Goal: Feedback & Contribution: Leave review/rating

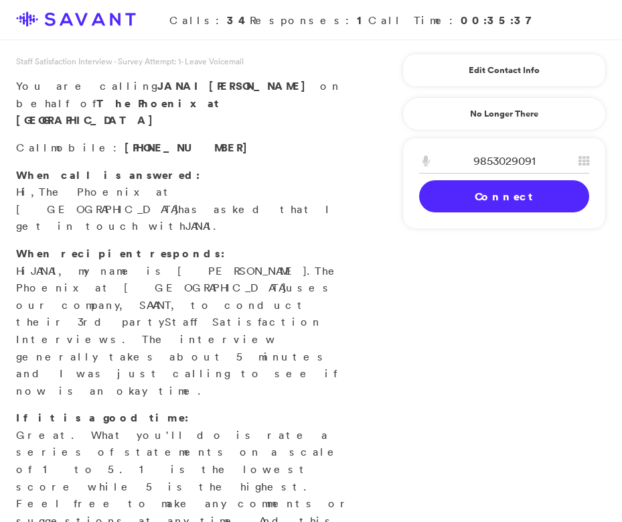
click at [477, 212] on div "9853029091 1 2 A B C 3 D E F 4 G H I 5 J K L 6 M N O 7 P Q R S 8 T U V 9 W X Y …" at bounding box center [505, 183] width 204 height 92
click at [480, 198] on link "Connect" at bounding box center [504, 196] width 170 height 32
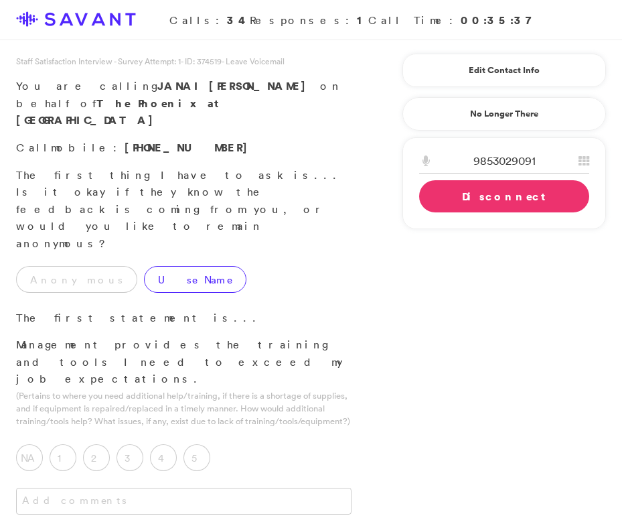
click at [145, 266] on label "Use Name" at bounding box center [195, 279] width 102 height 27
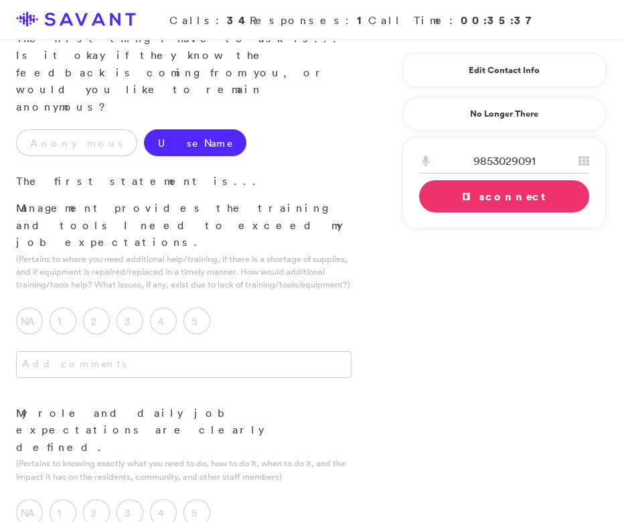
scroll to position [147, 0]
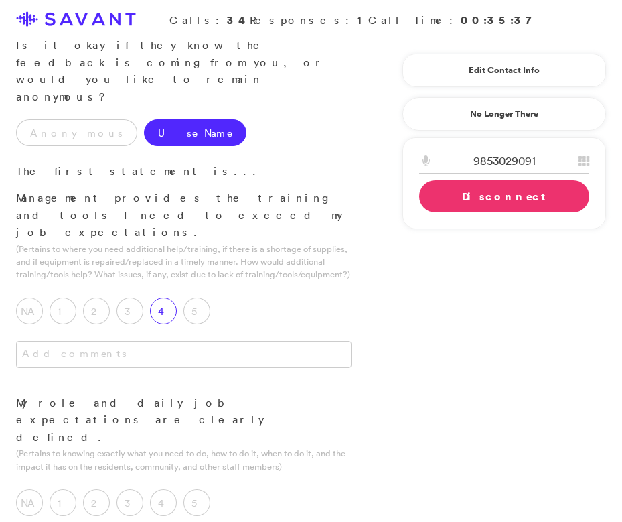
click at [167, 297] on label "4" at bounding box center [163, 310] width 27 height 27
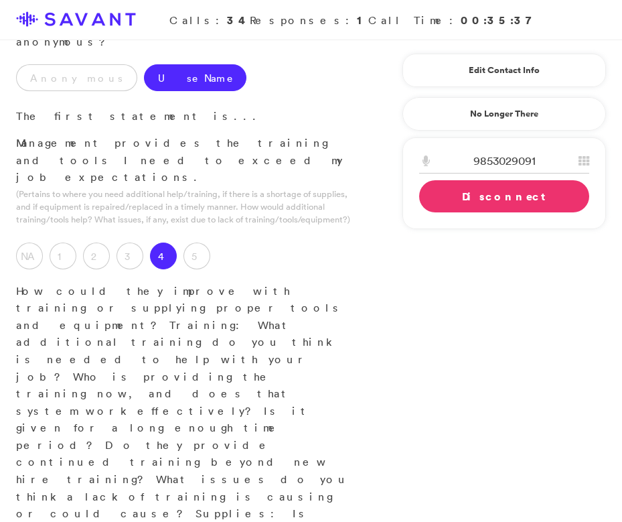
scroll to position [219, 0]
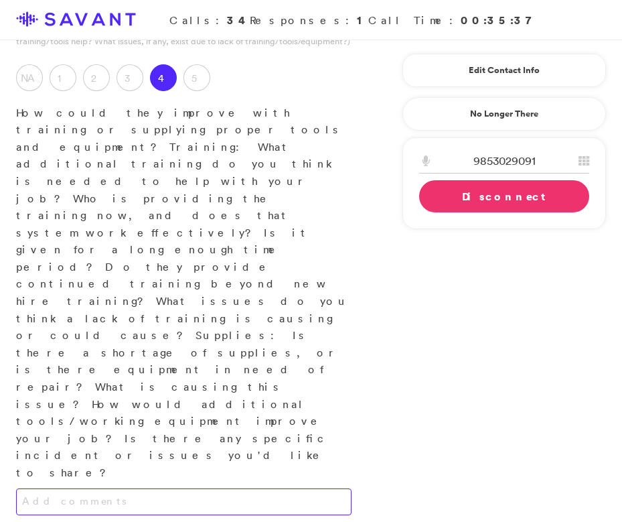
scroll to position [388, 0]
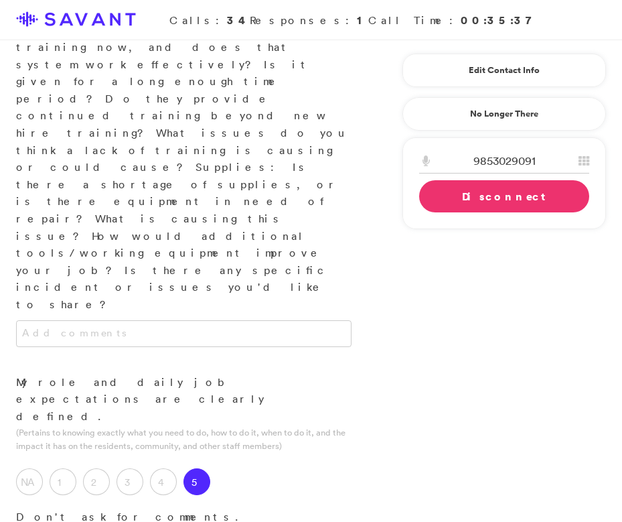
scroll to position [628, 0]
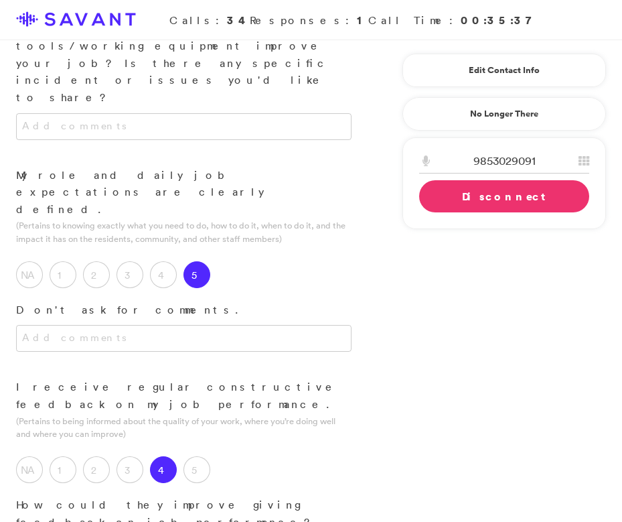
scroll to position [759, 0]
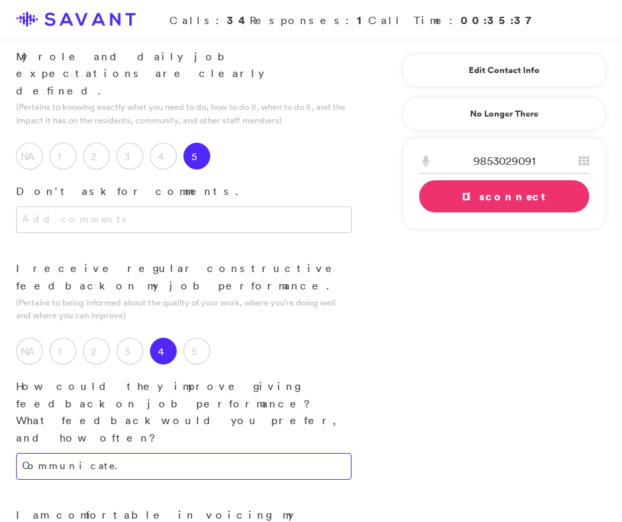
scroll to position [894, 0]
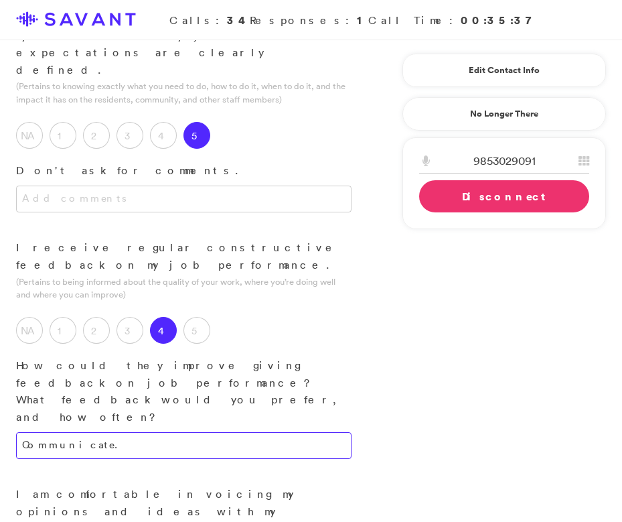
type textarea "Communicate."
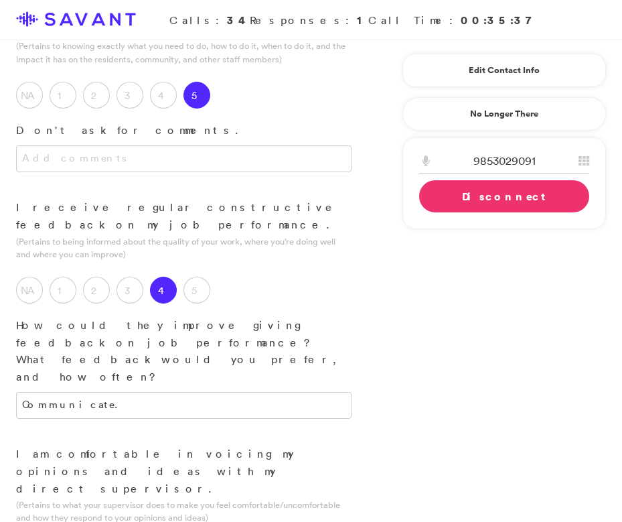
scroll to position [941, 0]
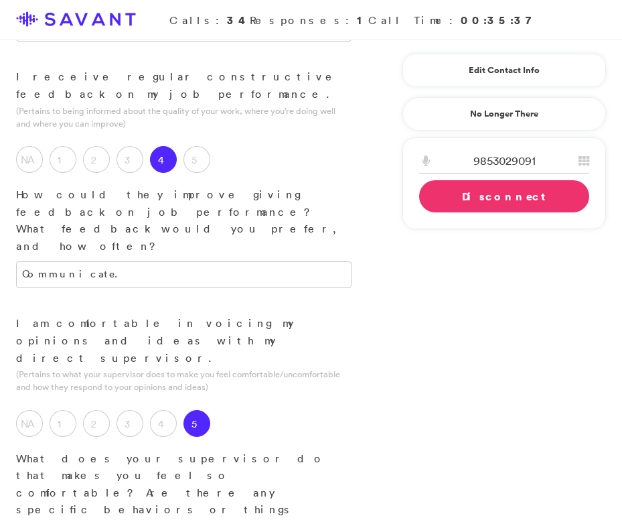
scroll to position [1100, 0]
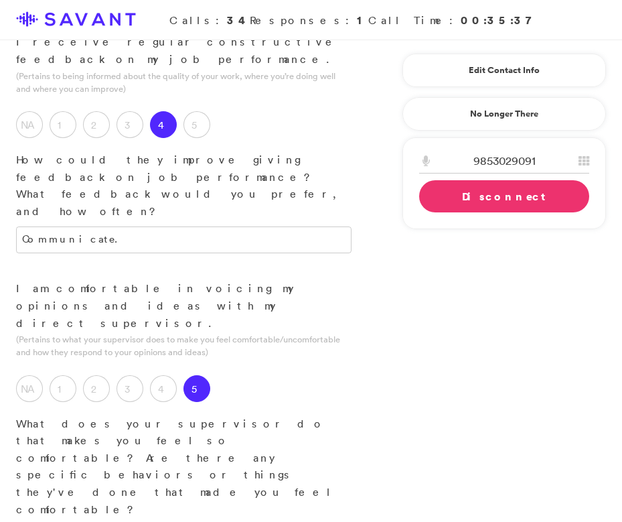
type textarea "She's always answering our questions, even if we ask the same questions, or con…"
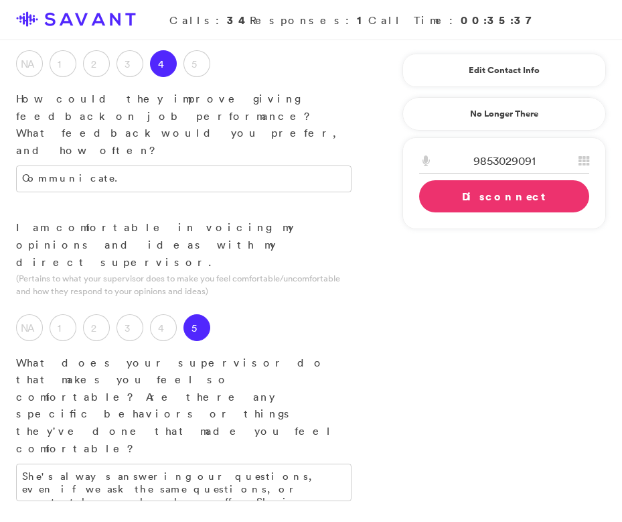
scroll to position [1169, 0]
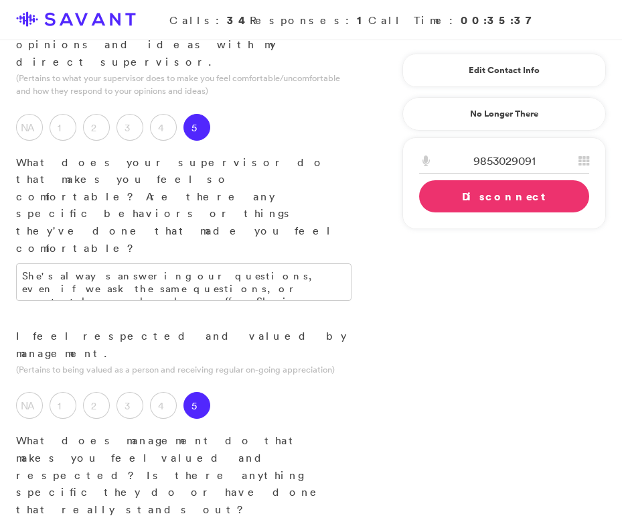
scroll to position [1363, 0]
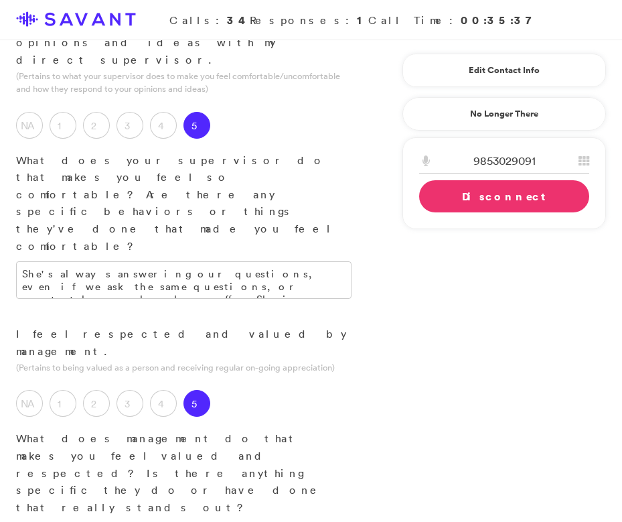
type textarea "Every time I ask questions, they are never condescending. They're always helpfu…"
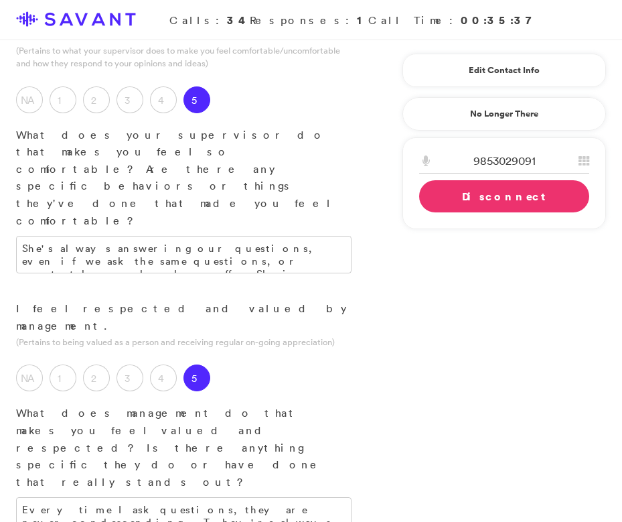
scroll to position [1398, 0]
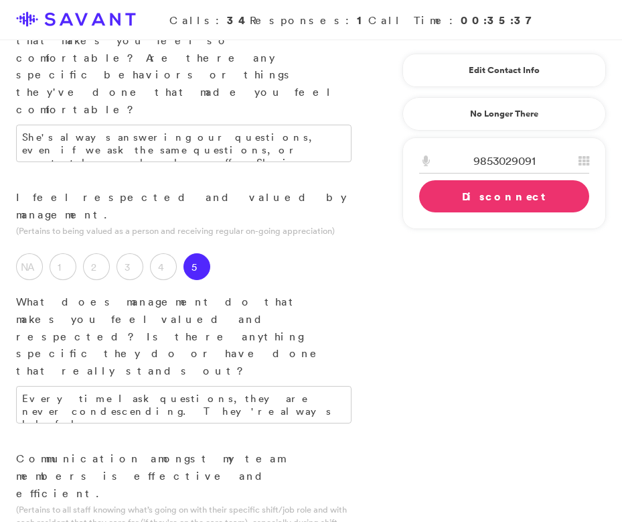
scroll to position [1510, 0]
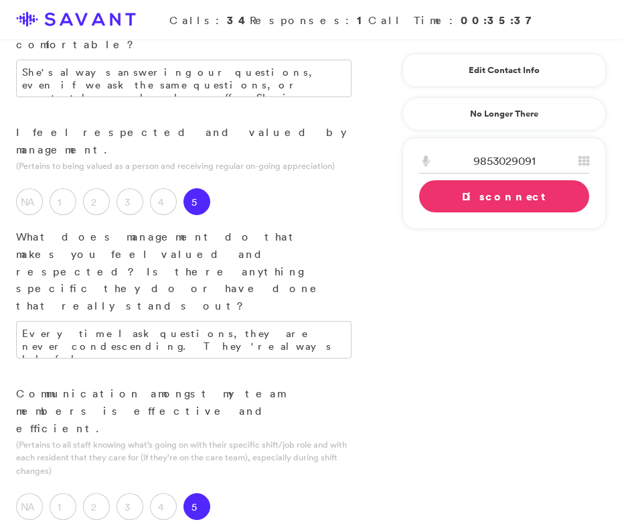
scroll to position [1567, 0]
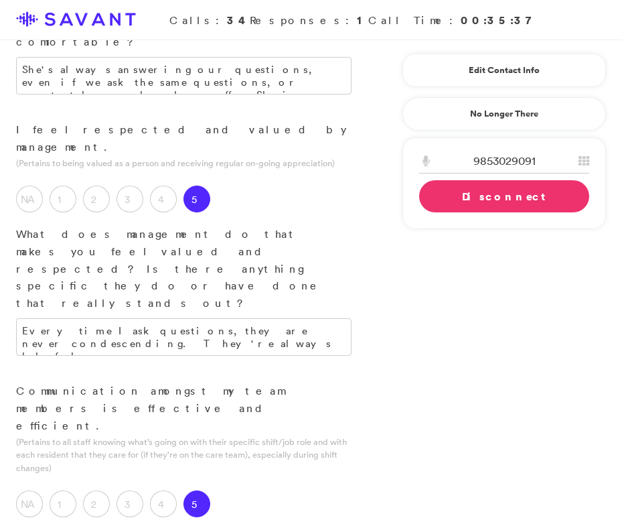
type textarea "I have a great rapport with my coworkers. We help each other where needed."
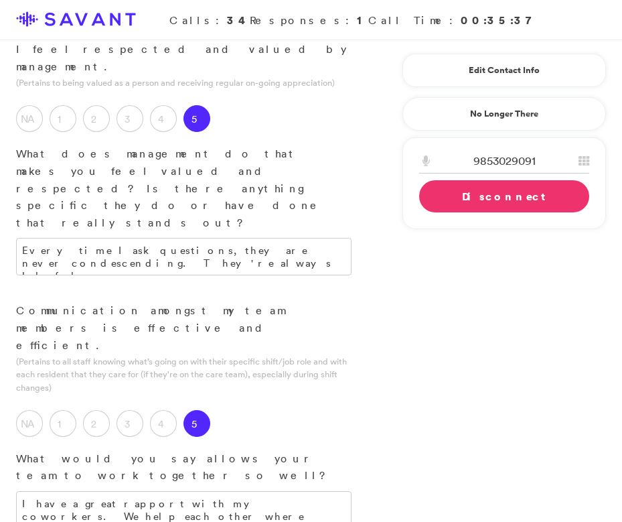
scroll to position [1664, 0]
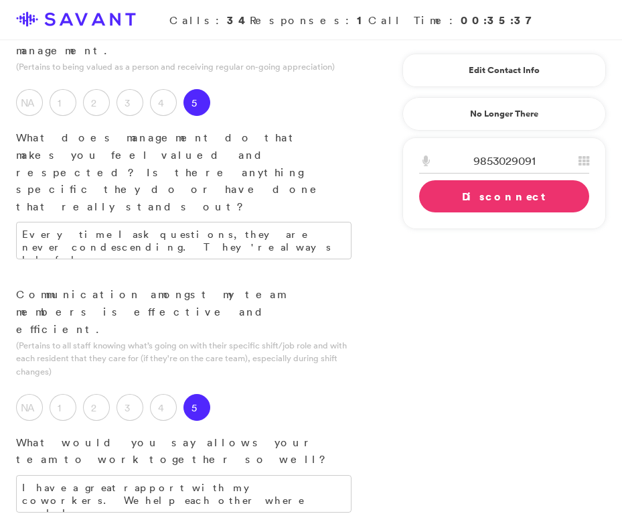
type textarea "I"
type textarea "i"
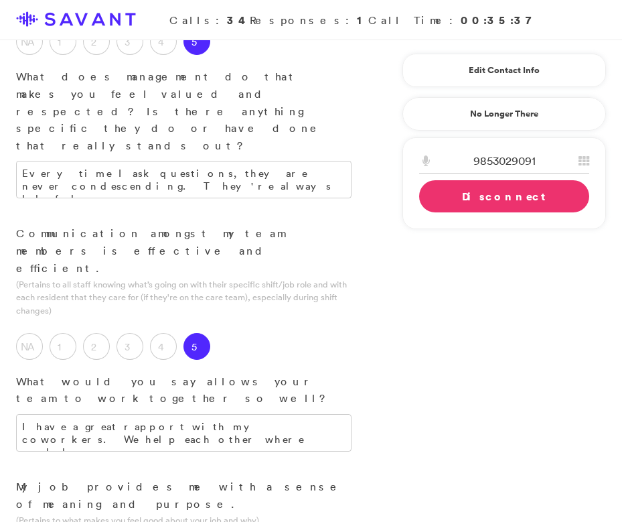
scroll to position [1766, 0]
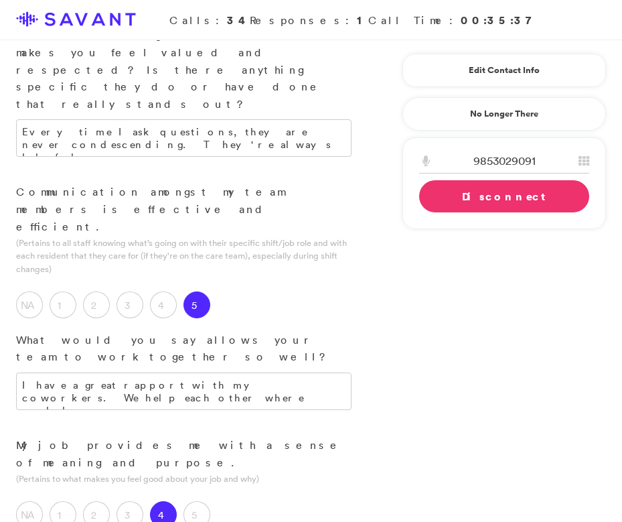
type textarea "I work here while attending school."
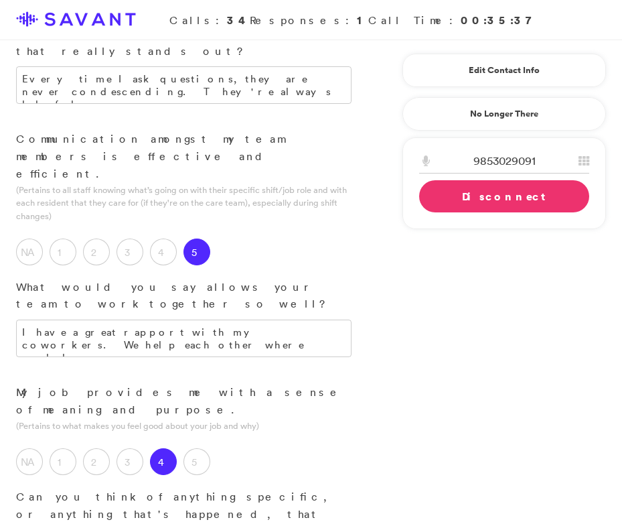
scroll to position [1827, 0]
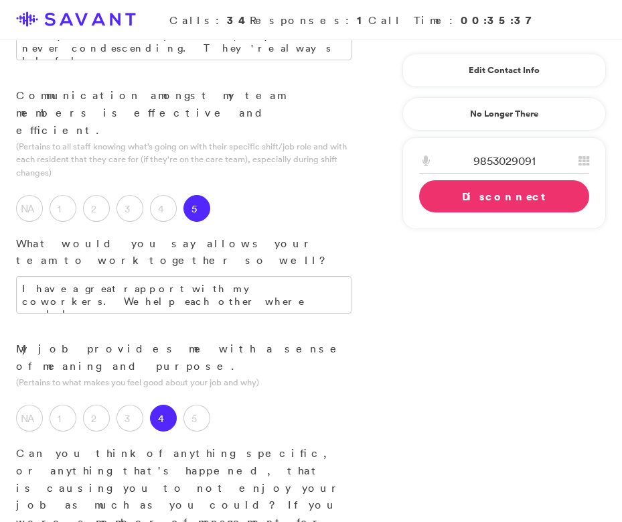
scroll to position [1871, 0]
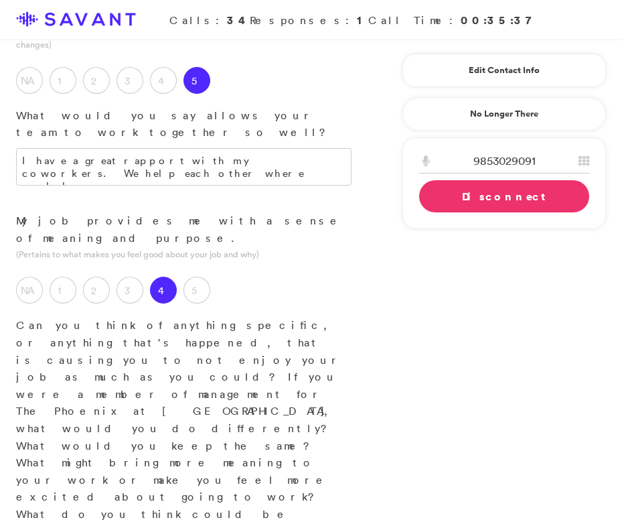
scroll to position [1993, 0]
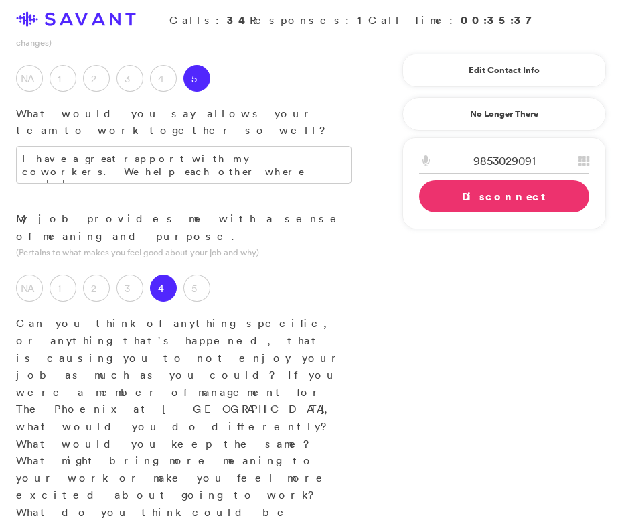
type textarea "Very clean, and the staff has an authentic, deep connection with the residents.…"
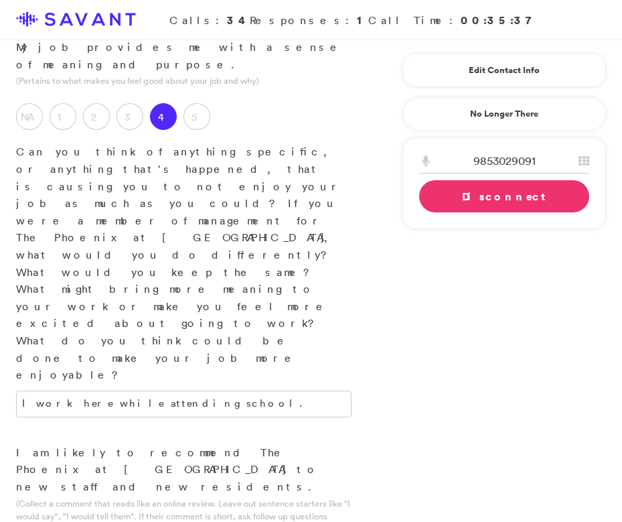
scroll to position [2165, 0]
type textarea "I like working in Memory Care."
type textarea "Organization."
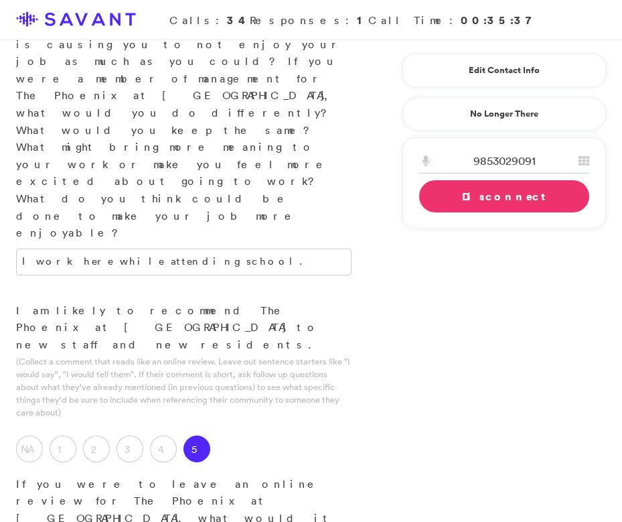
scroll to position [2307, 0]
click at [478, 198] on link "Disconnect" at bounding box center [504, 196] width 170 height 32
